Goal: Transaction & Acquisition: Book appointment/travel/reservation

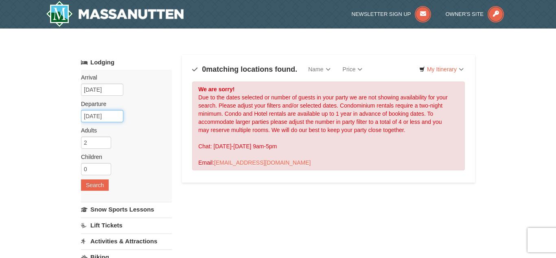
click at [116, 116] on input "11/10/2025" at bounding box center [102, 116] width 42 height 12
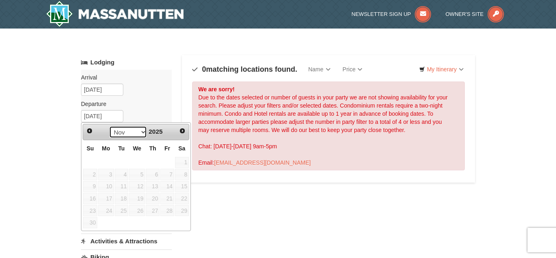
click at [142, 133] on select "Oct Nov Dec" at bounding box center [128, 132] width 38 height 12
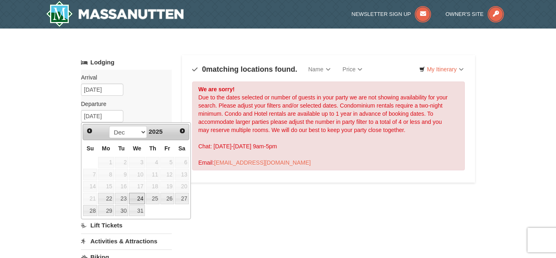
click at [141, 201] on link "24" at bounding box center [137, 197] width 16 height 11
type input "[DATE]"
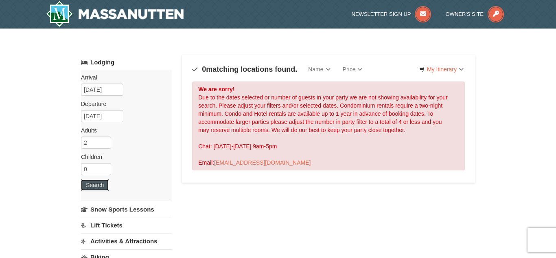
click at [96, 188] on button "Search" at bounding box center [95, 184] width 28 height 11
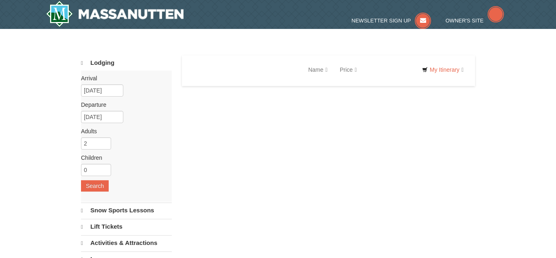
select select "10"
